Goal: Task Accomplishment & Management: Manage account settings

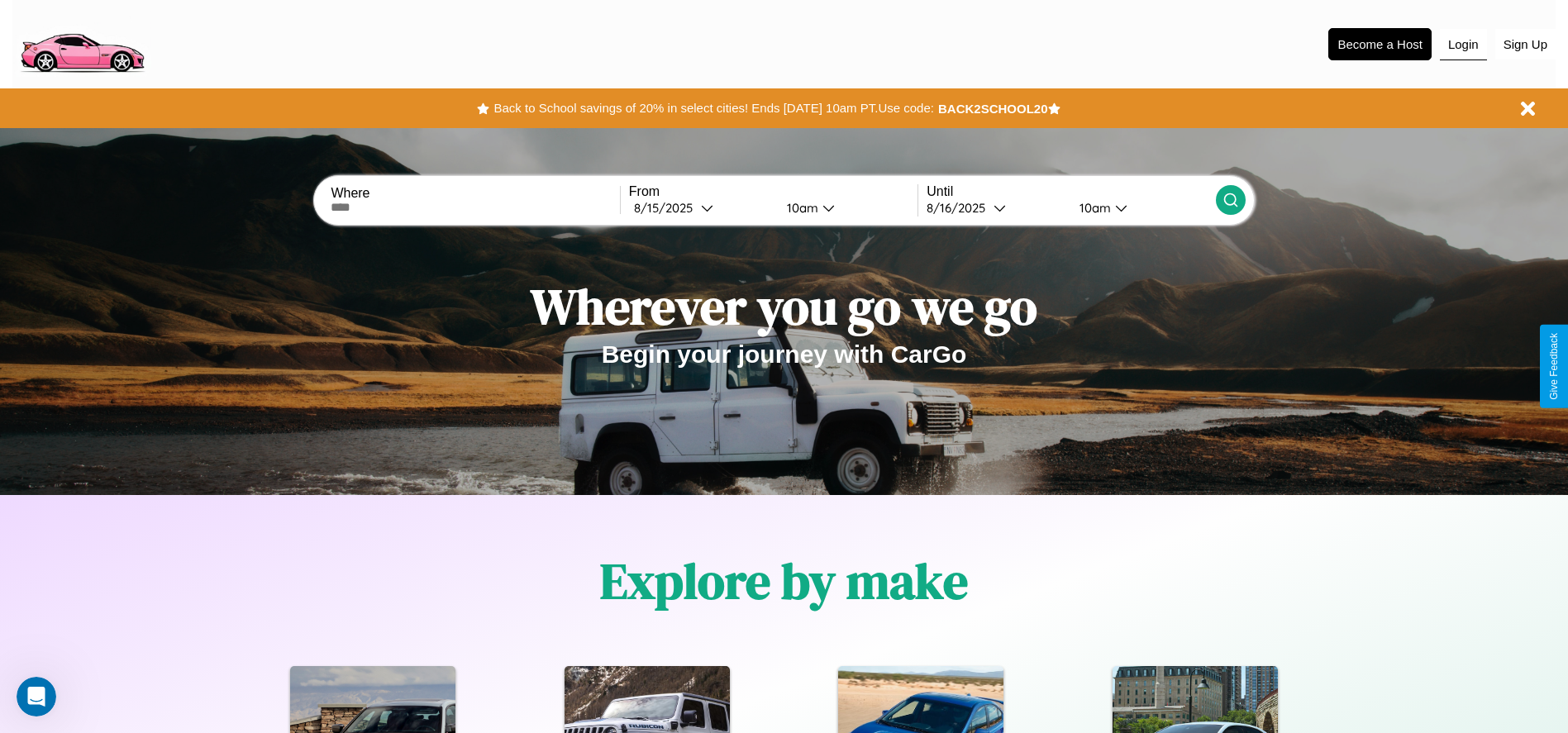
click at [1463, 44] on button "Login" at bounding box center [1463, 45] width 47 height 32
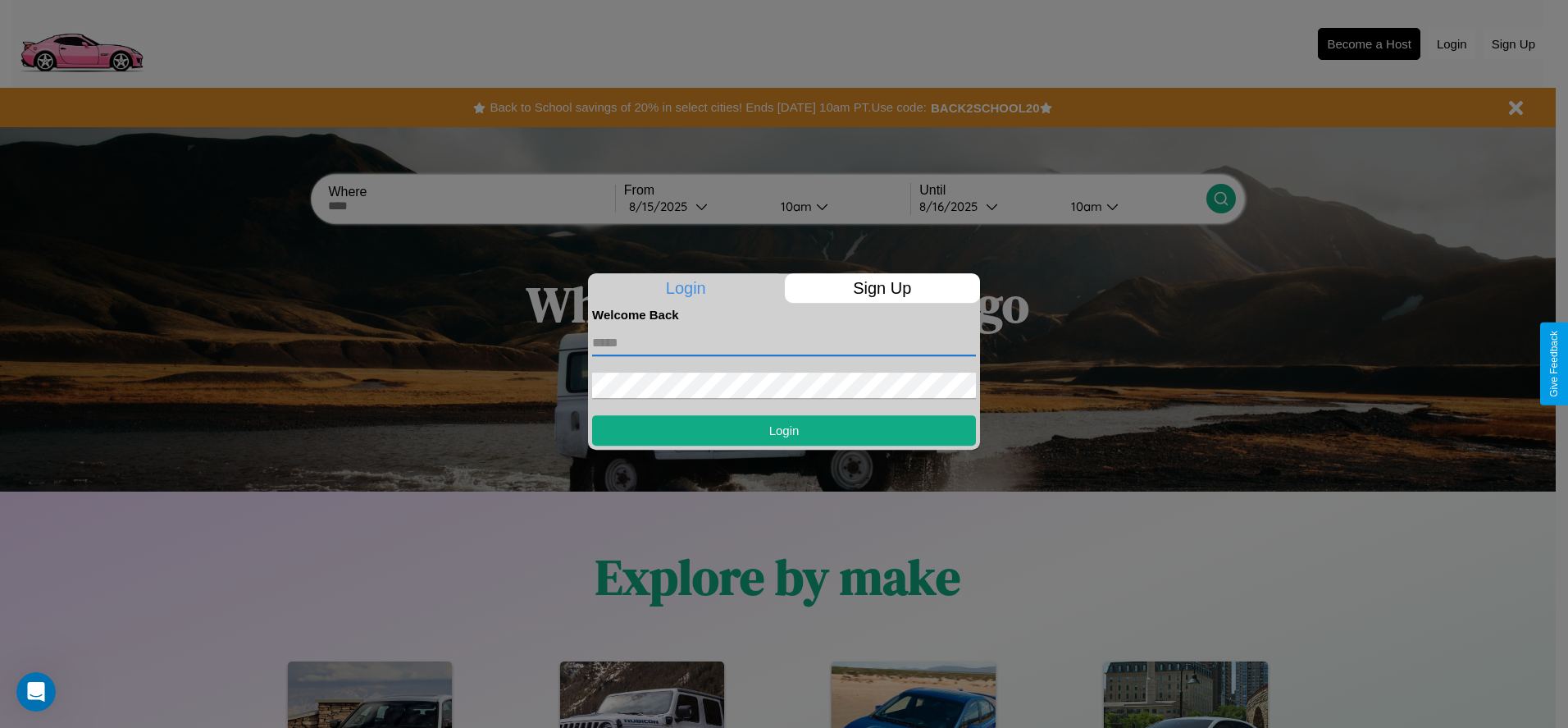
click at [784, 342] on input "text" at bounding box center [784, 343] width 384 height 26
type input "**********"
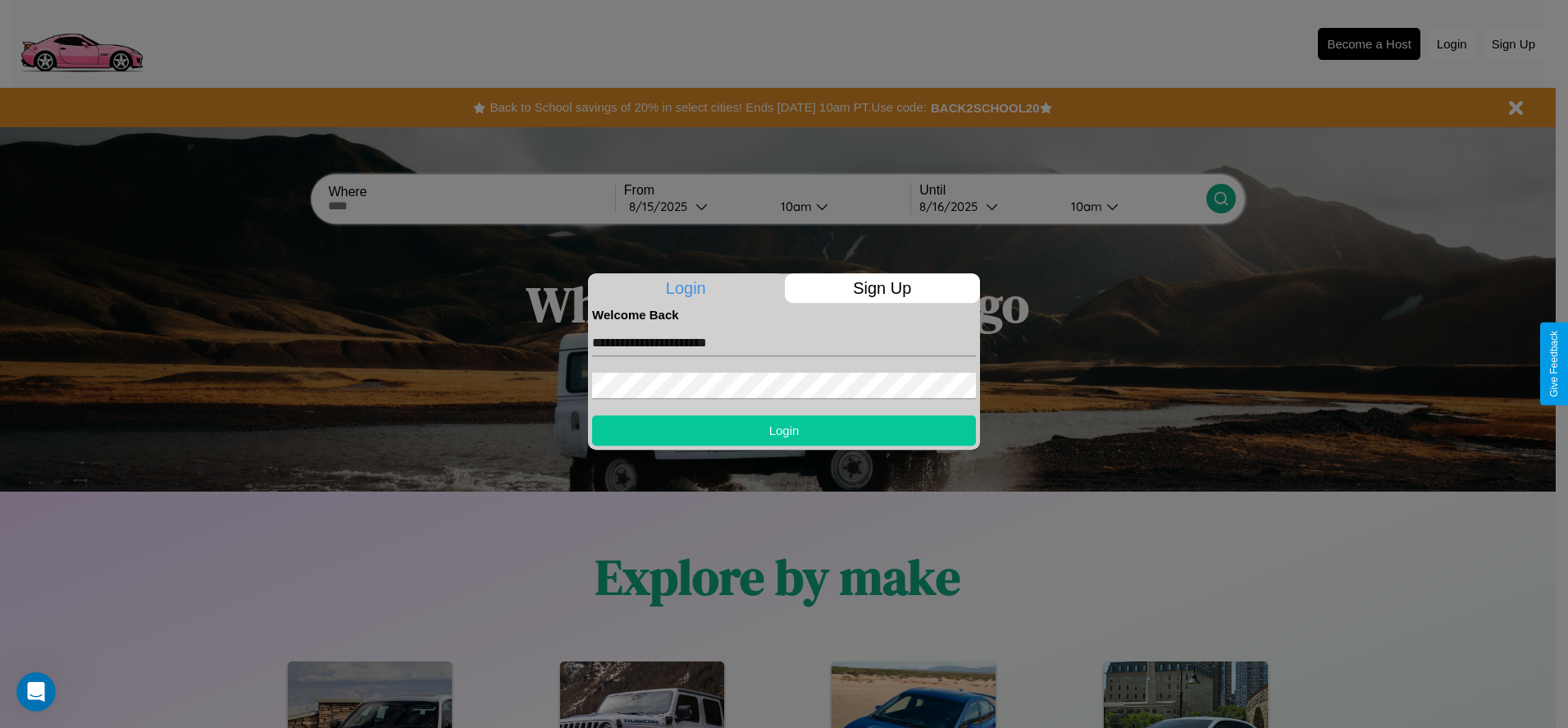
click at [784, 430] on button "Login" at bounding box center [784, 430] width 384 height 31
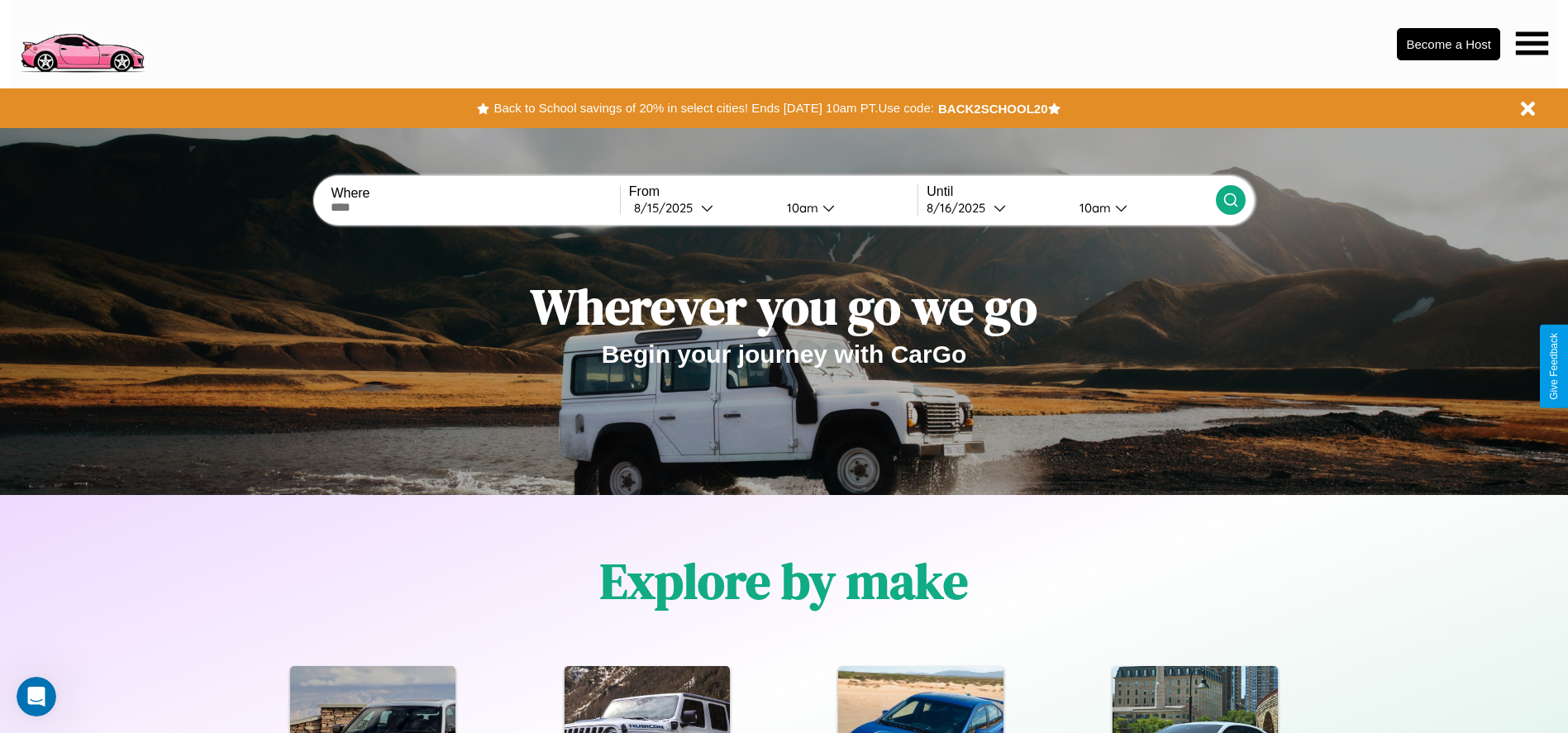
click at [1532, 43] on icon at bounding box center [1532, 43] width 33 height 23
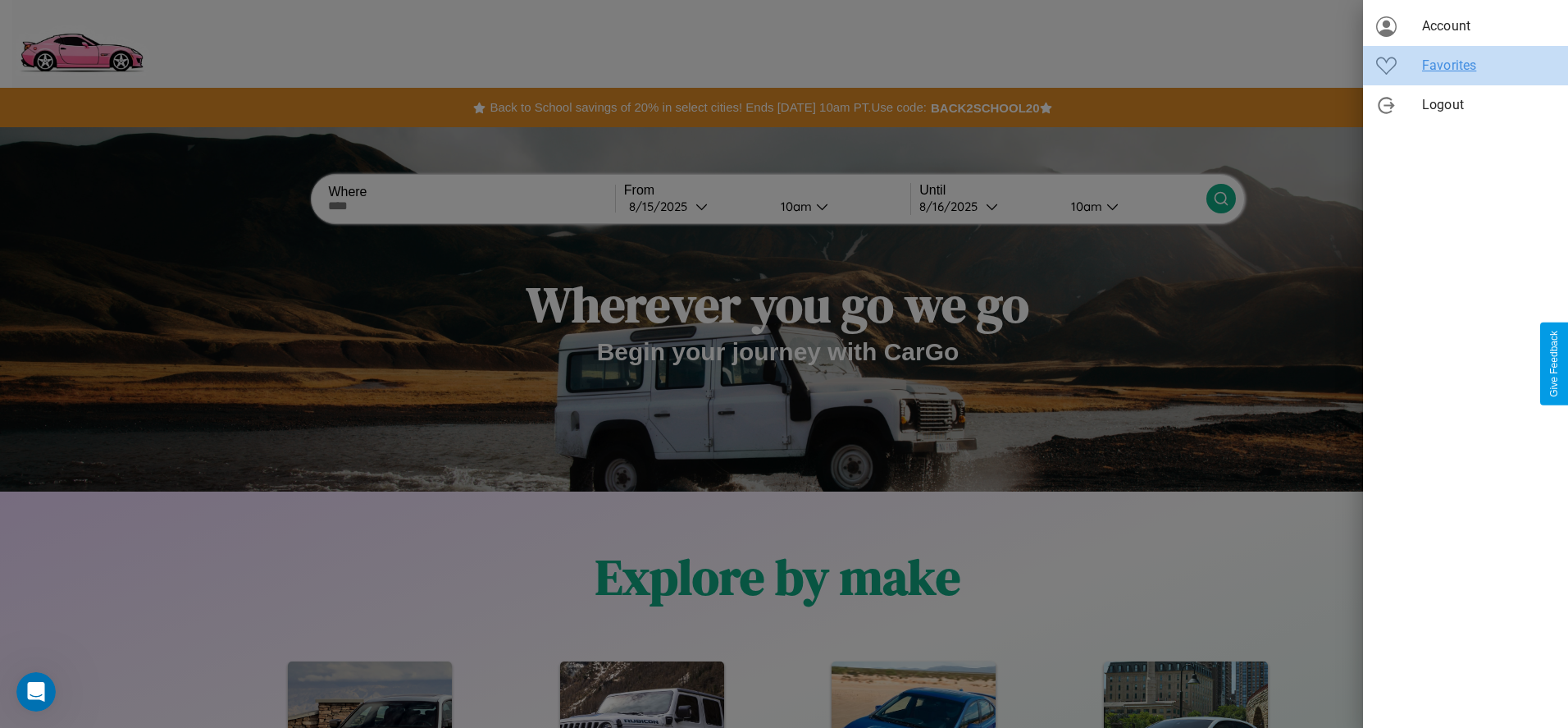
click at [1465, 65] on span "Favorites" at bounding box center [1489, 65] width 132 height 20
